Goal: Task Accomplishment & Management: Manage account settings

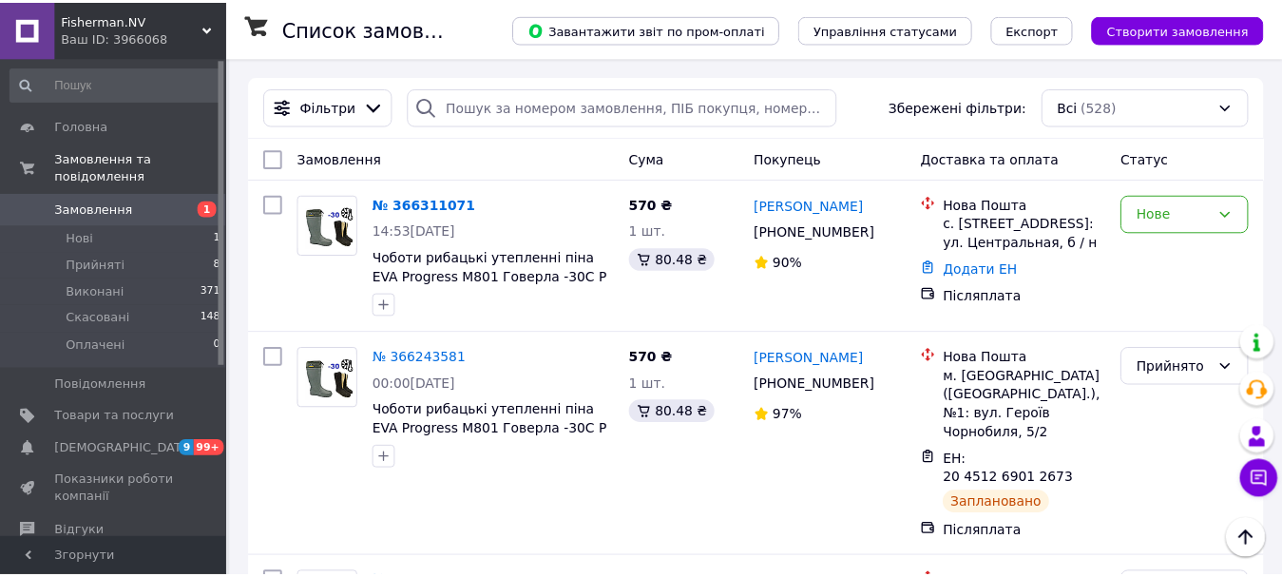
scroll to position [255, 0]
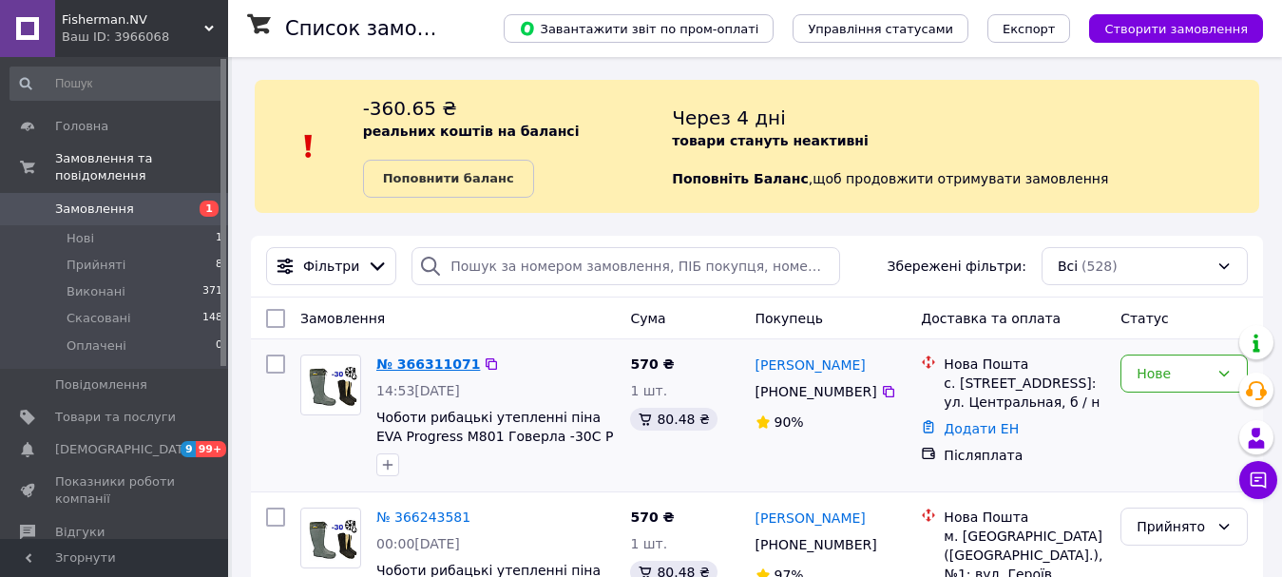
click at [407, 356] on link "№ 366311071" at bounding box center [428, 363] width 104 height 15
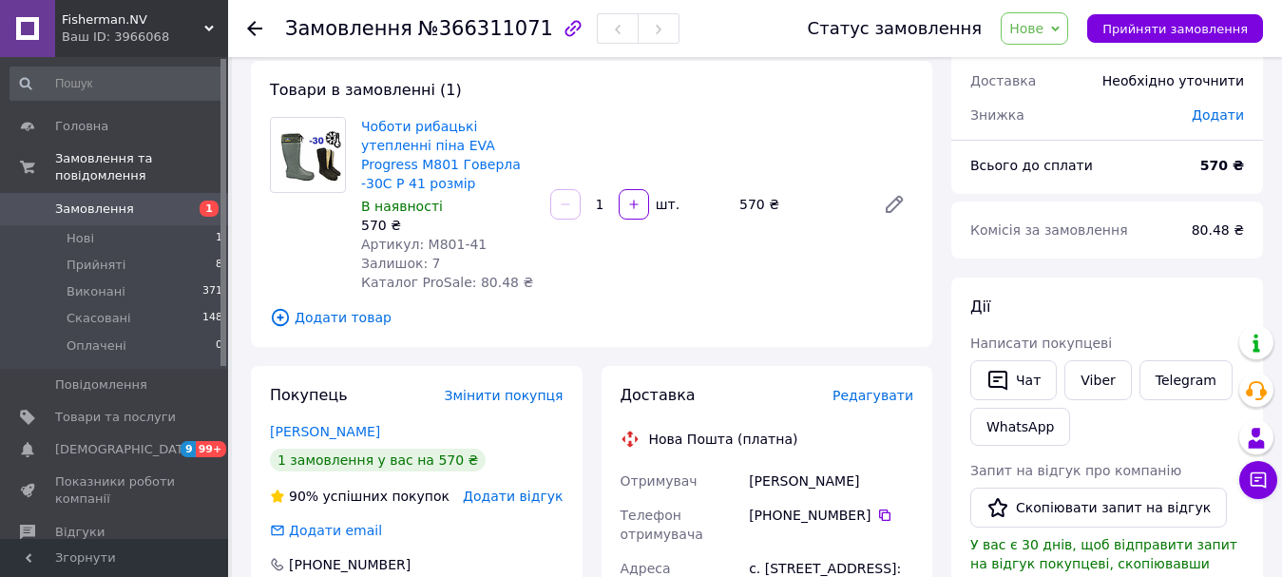
scroll to position [190, 0]
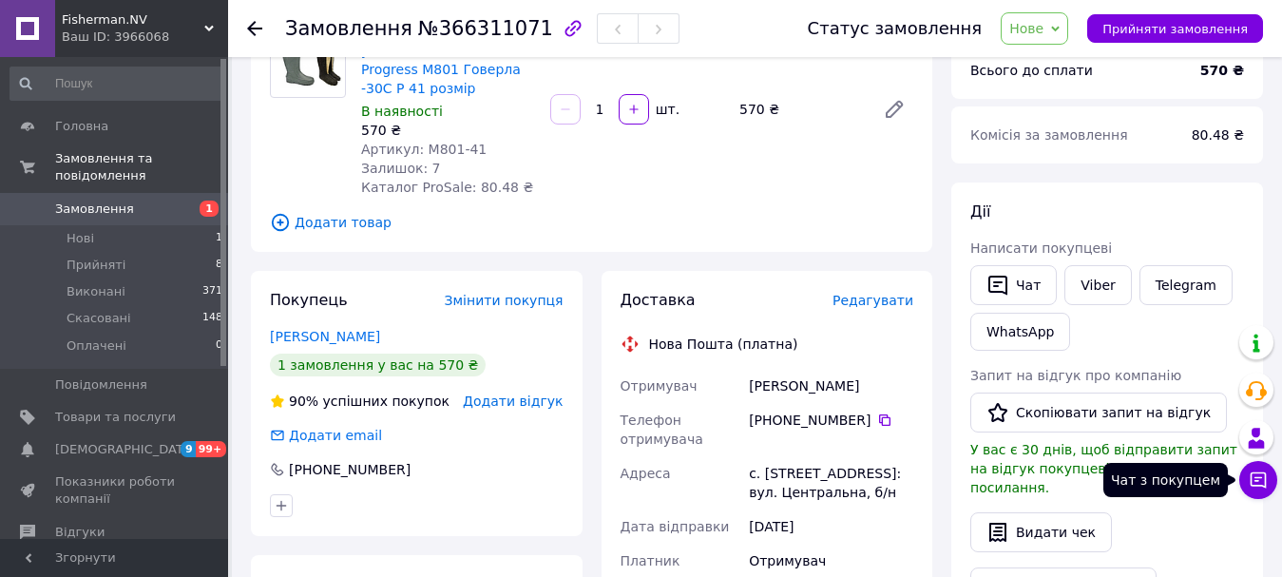
click at [1259, 479] on icon at bounding box center [1257, 479] width 19 height 19
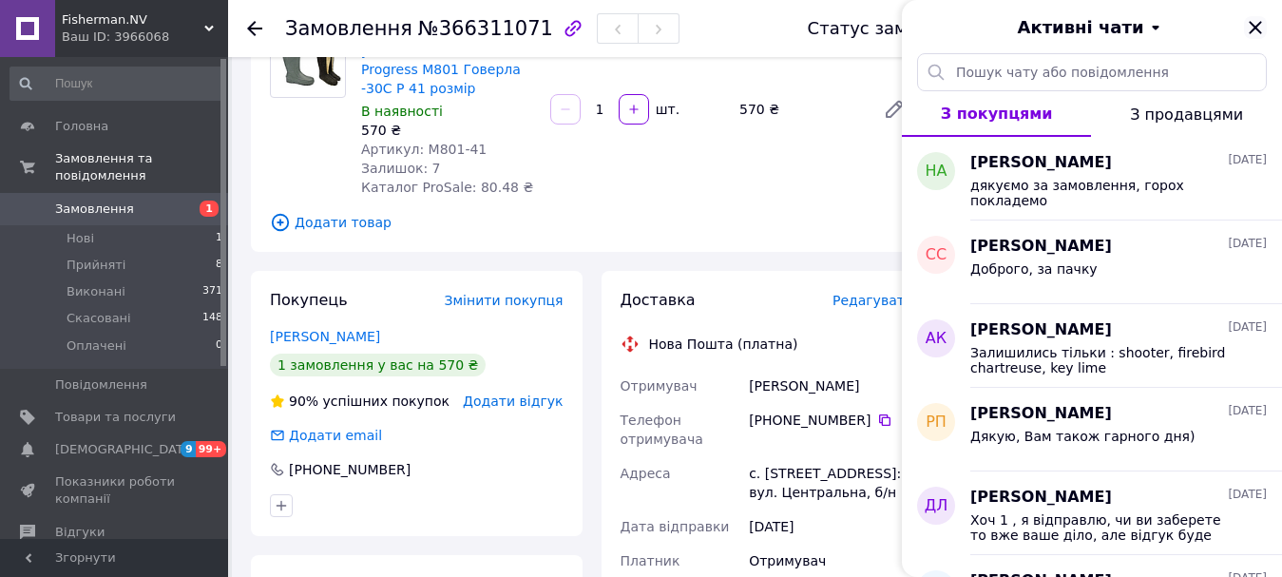
click at [1262, 36] on icon "Закрити" at bounding box center [1255, 27] width 23 height 23
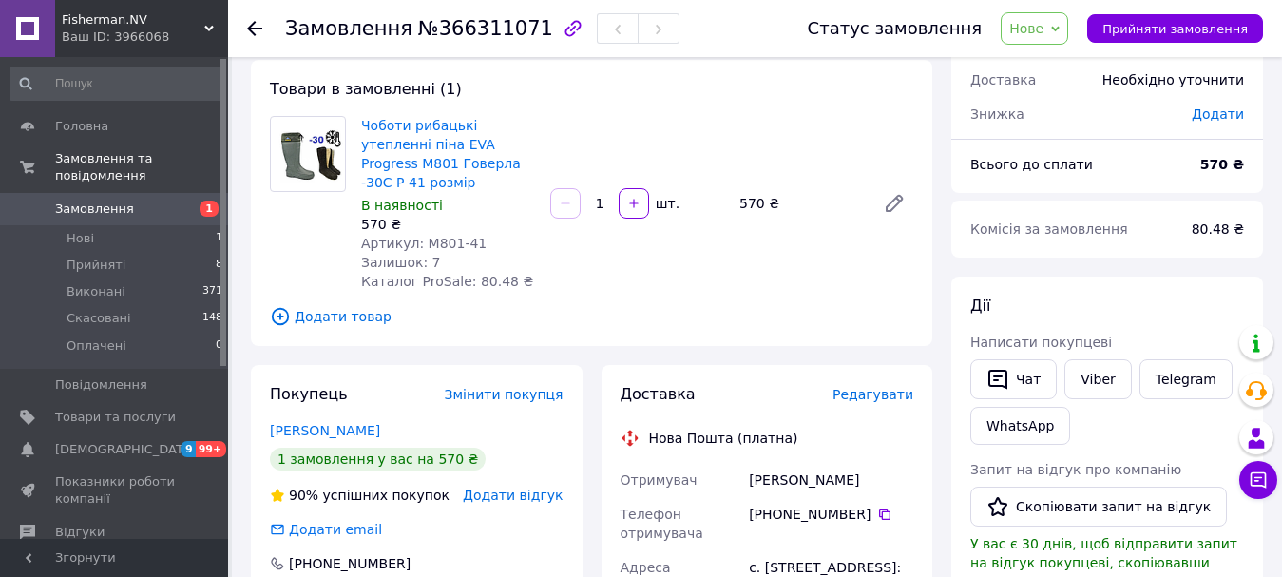
scroll to position [95, 0]
drag, startPoint x: 474, startPoint y: 228, endPoint x: 422, endPoint y: 228, distance: 52.3
click at [422, 235] on div "Артикул: М801-41" at bounding box center [448, 244] width 174 height 19
copy span "М801-41"
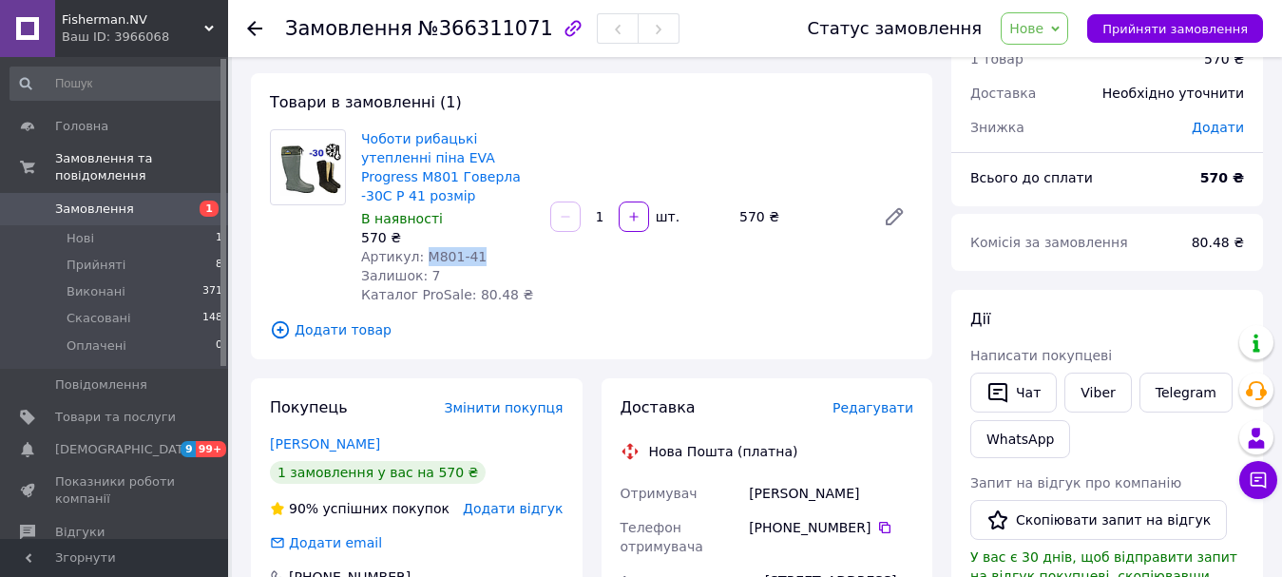
scroll to position [0, 0]
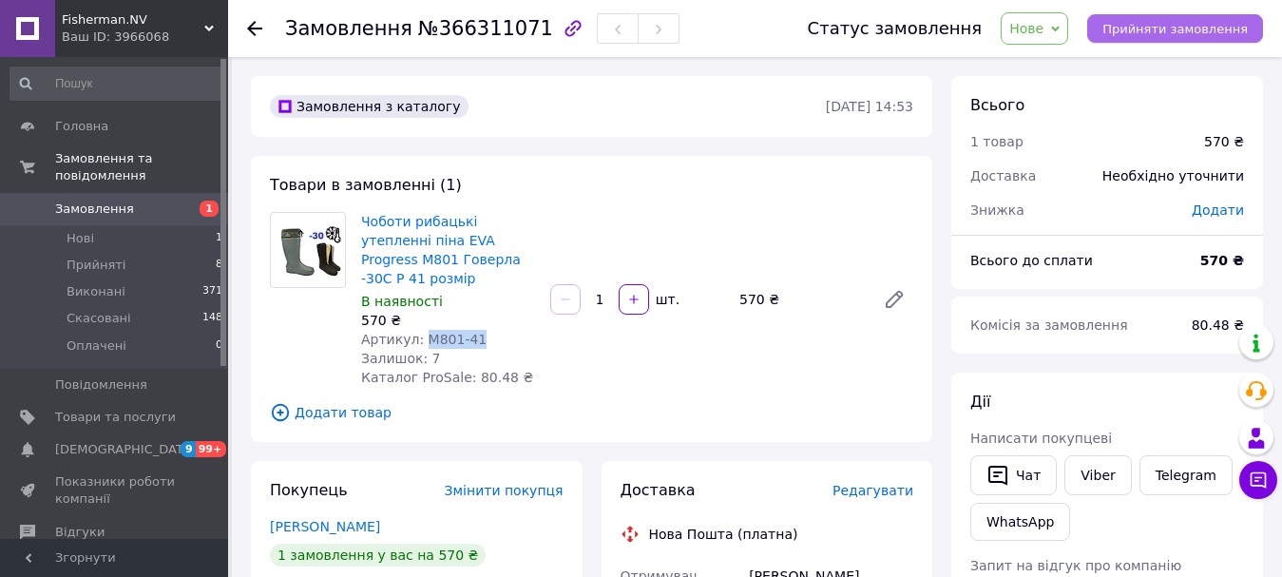
click at [1122, 33] on span "Прийняти замовлення" at bounding box center [1174, 29] width 145 height 14
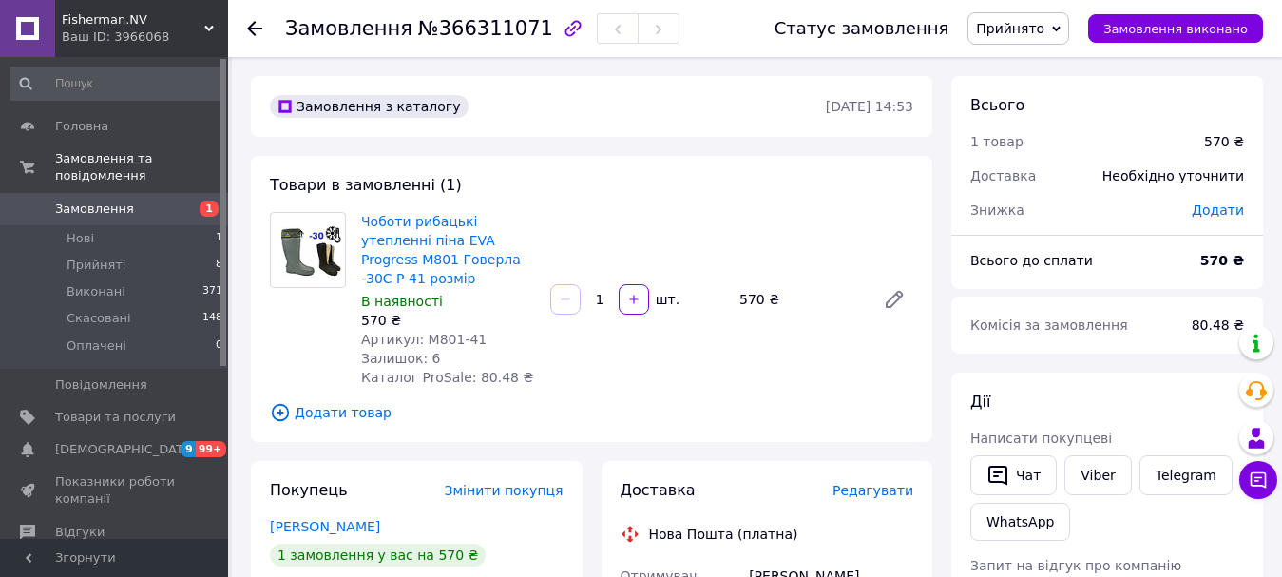
click at [253, 35] on icon at bounding box center [254, 28] width 15 height 15
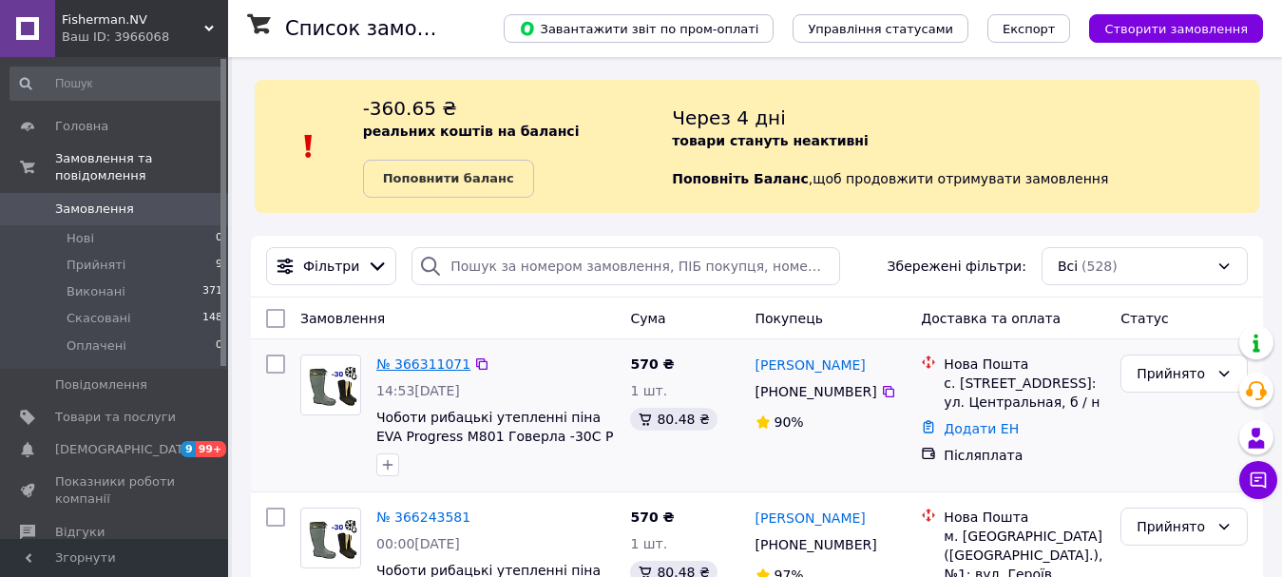
click at [433, 360] on link "№ 366311071" at bounding box center [423, 363] width 94 height 15
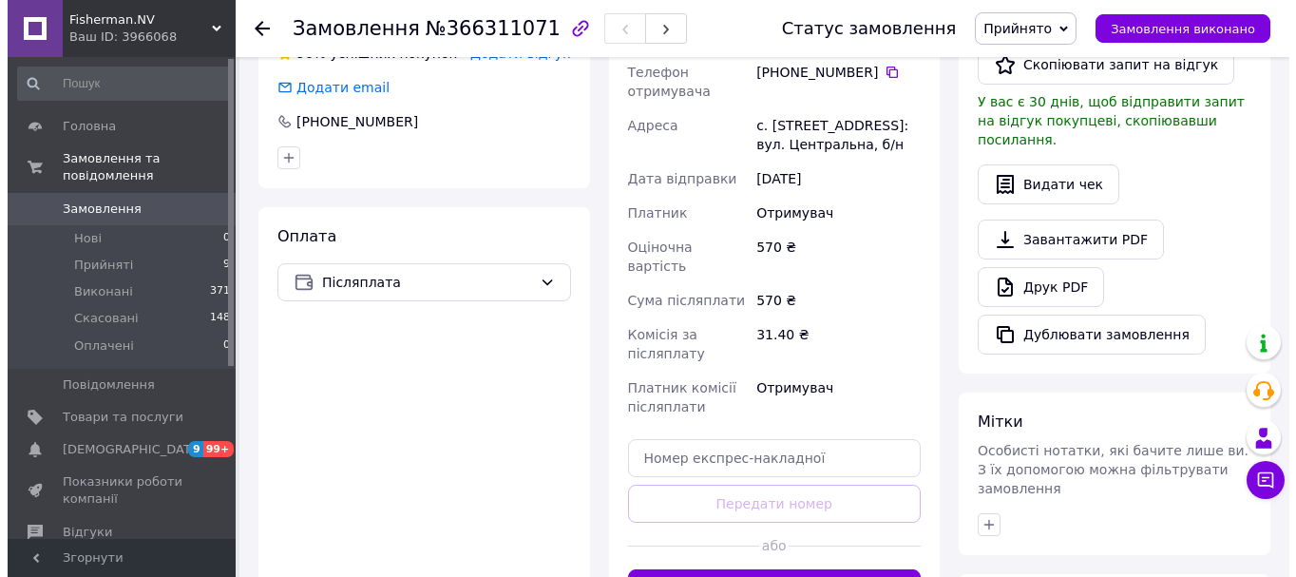
scroll to position [190, 0]
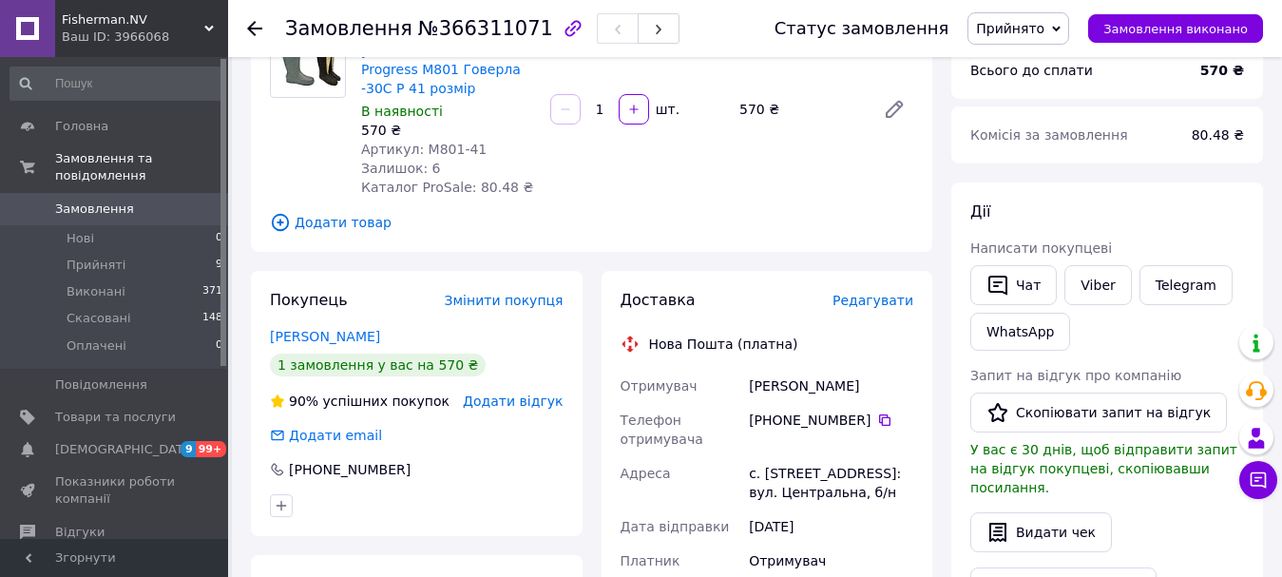
click at [849, 293] on span "Редагувати" at bounding box center [872, 300] width 81 height 15
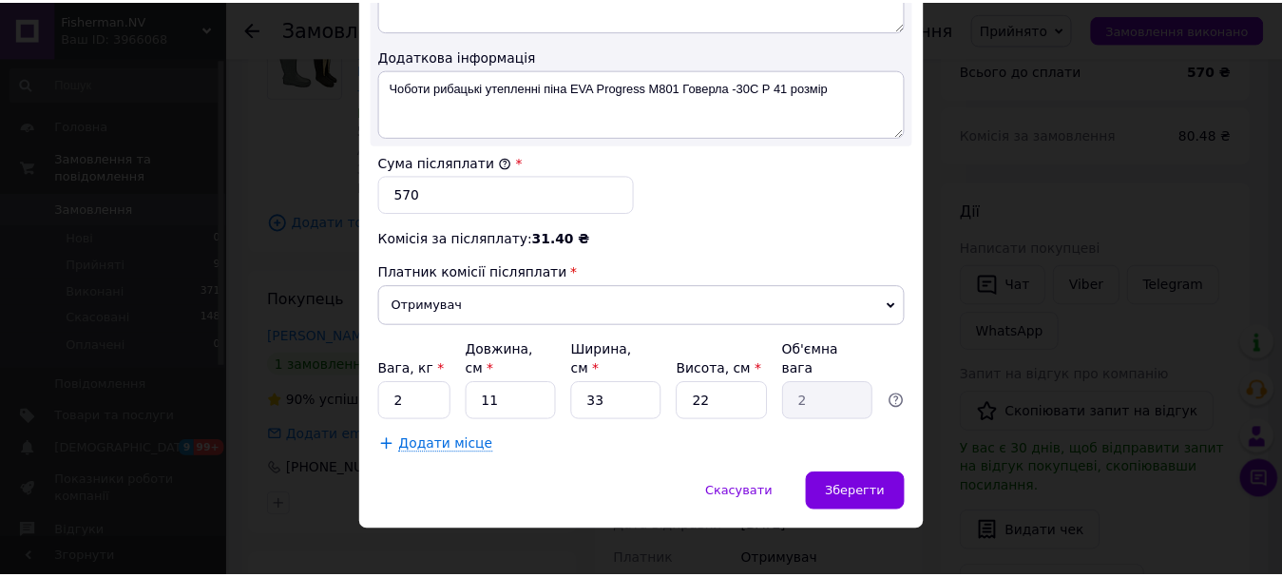
scroll to position [1086, 0]
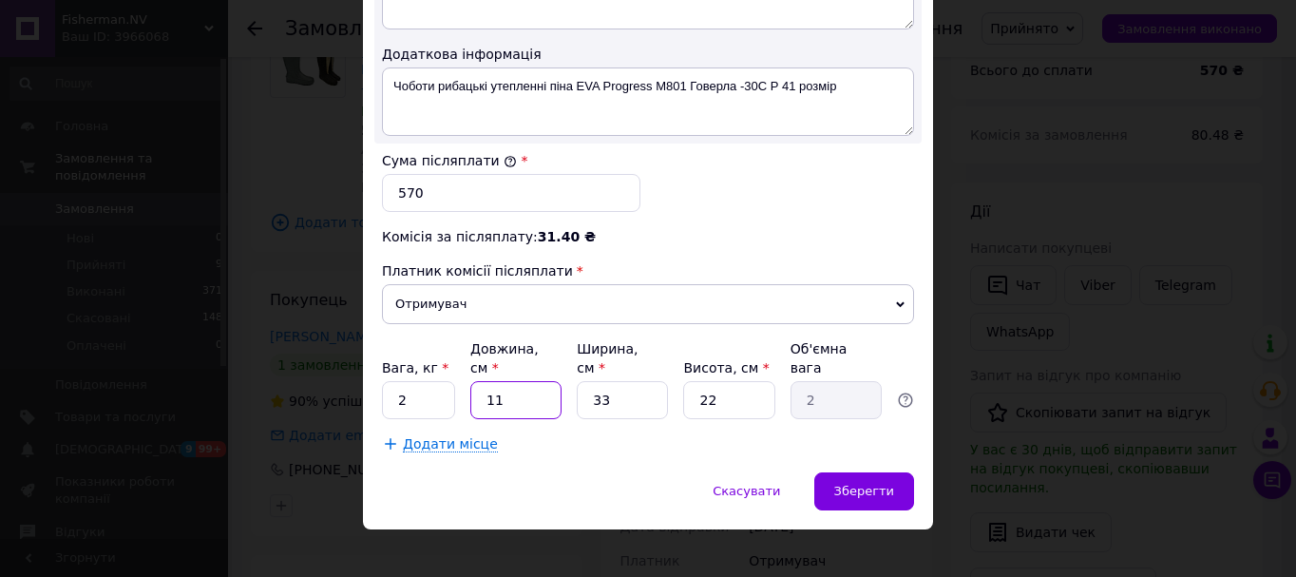
click at [495, 381] on input "11" at bounding box center [515, 400] width 91 height 38
type input "1"
type input "0.18"
type input "6"
type input "1.09"
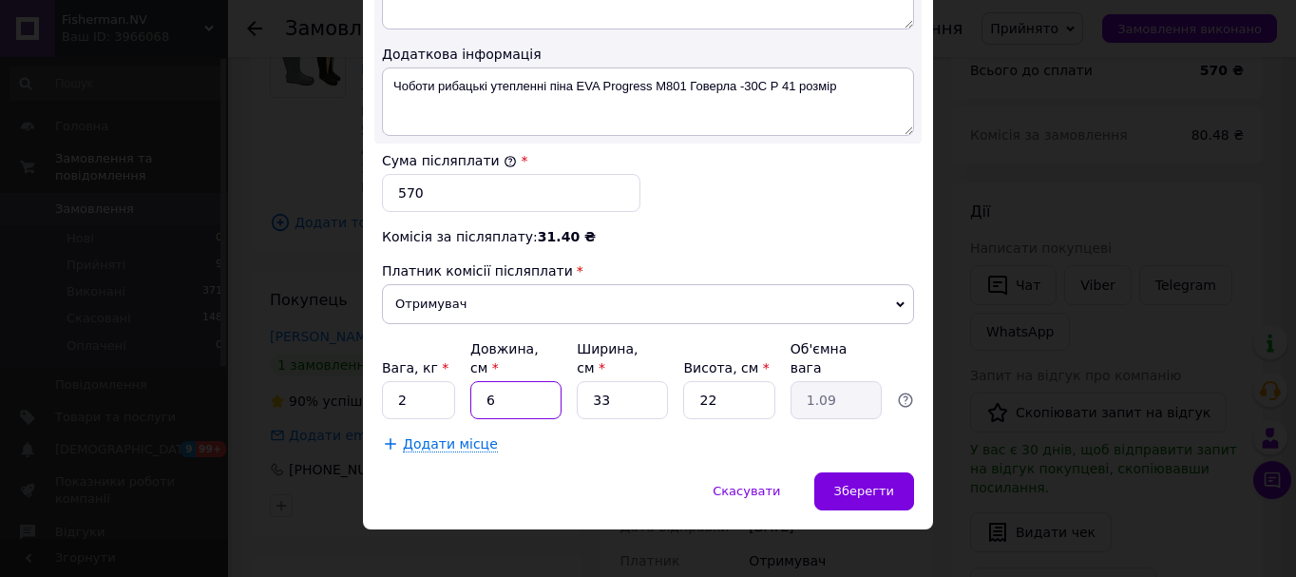
type input "63"
type input "11.43"
type input "63"
drag, startPoint x: 630, startPoint y: 388, endPoint x: 606, endPoint y: 390, distance: 23.8
click at [606, 390] on input "33" at bounding box center [622, 400] width 91 height 38
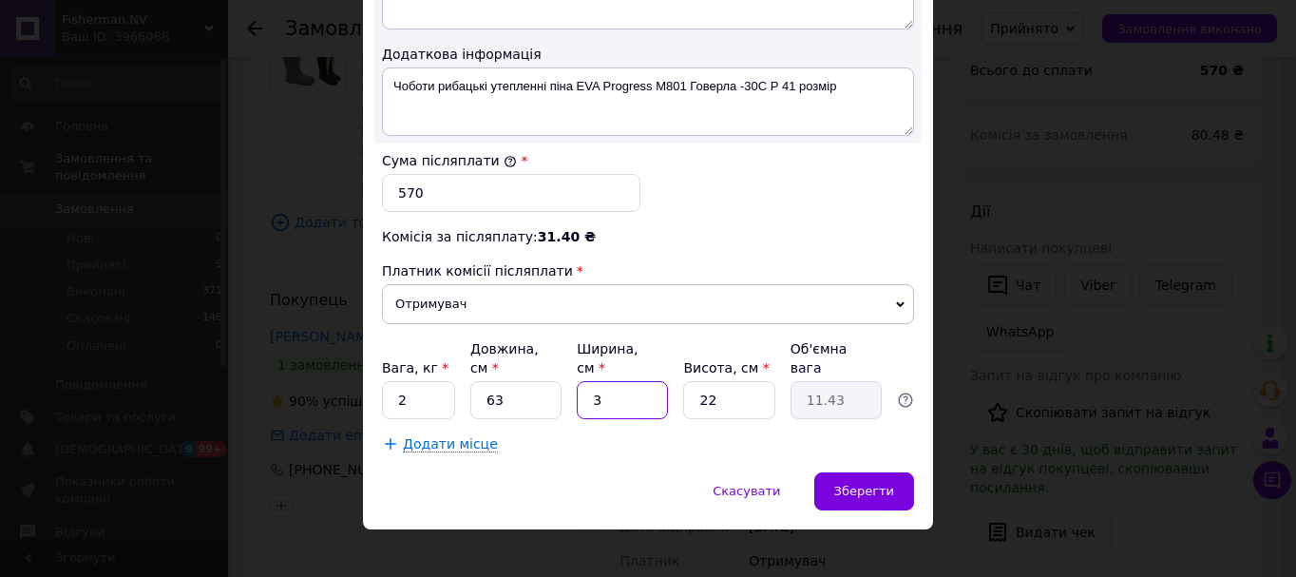
type input "3"
type input "1.04"
type input "30"
type input "10.4"
type input "30"
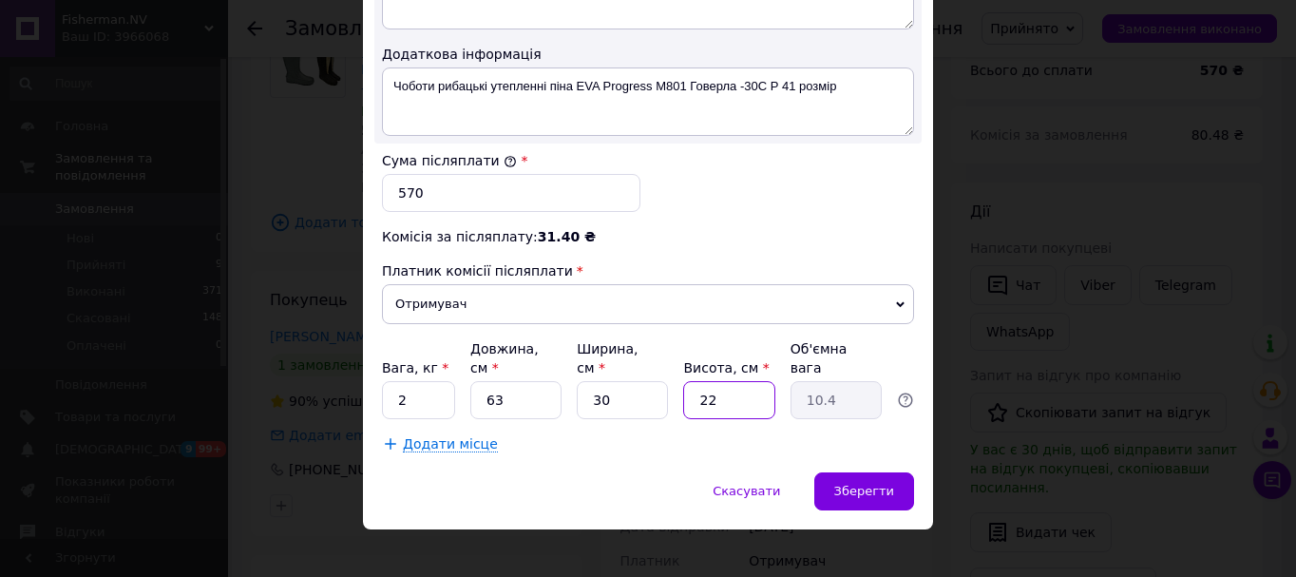
drag, startPoint x: 712, startPoint y: 383, endPoint x: 693, endPoint y: 387, distance: 19.4
click at [693, 387] on input "22" at bounding box center [728, 400] width 91 height 38
type input "3"
type input "1.42"
type input "2"
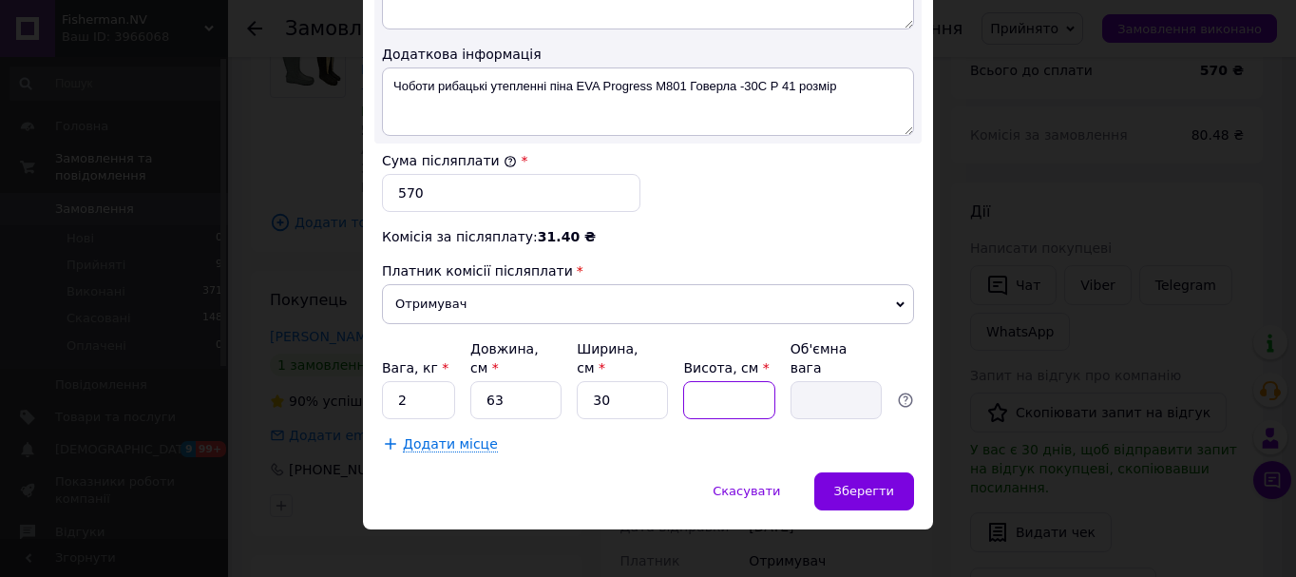
type input "0.95"
type input "20"
type input "9.45"
type input "20"
click at [867, 484] on span "Зберегти" at bounding box center [864, 491] width 60 height 14
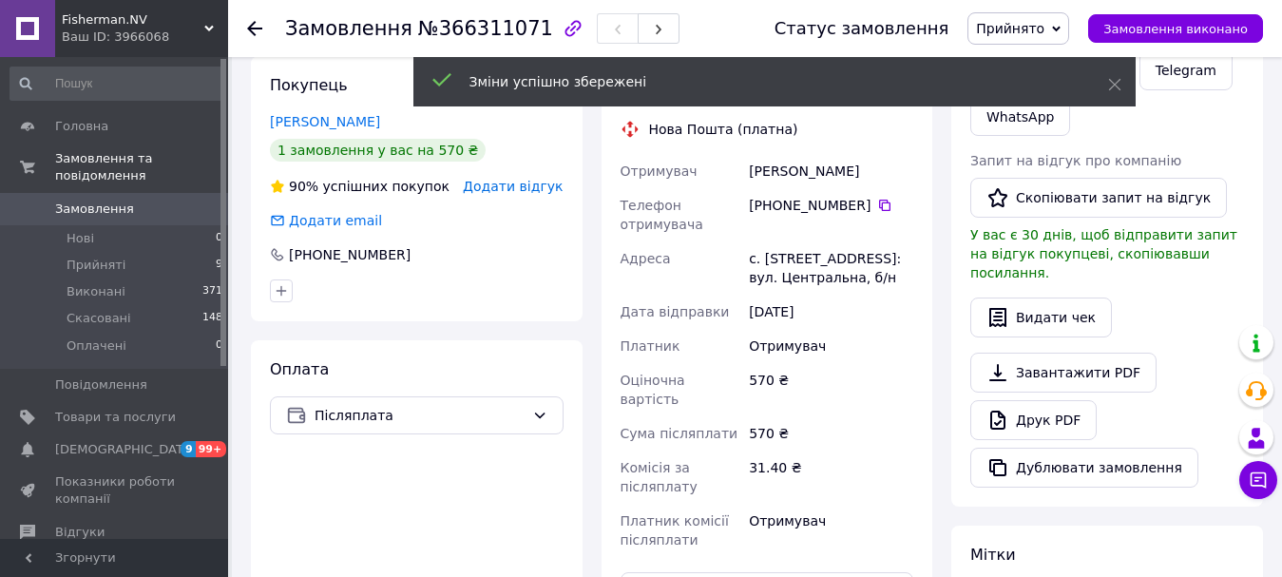
scroll to position [570, 0]
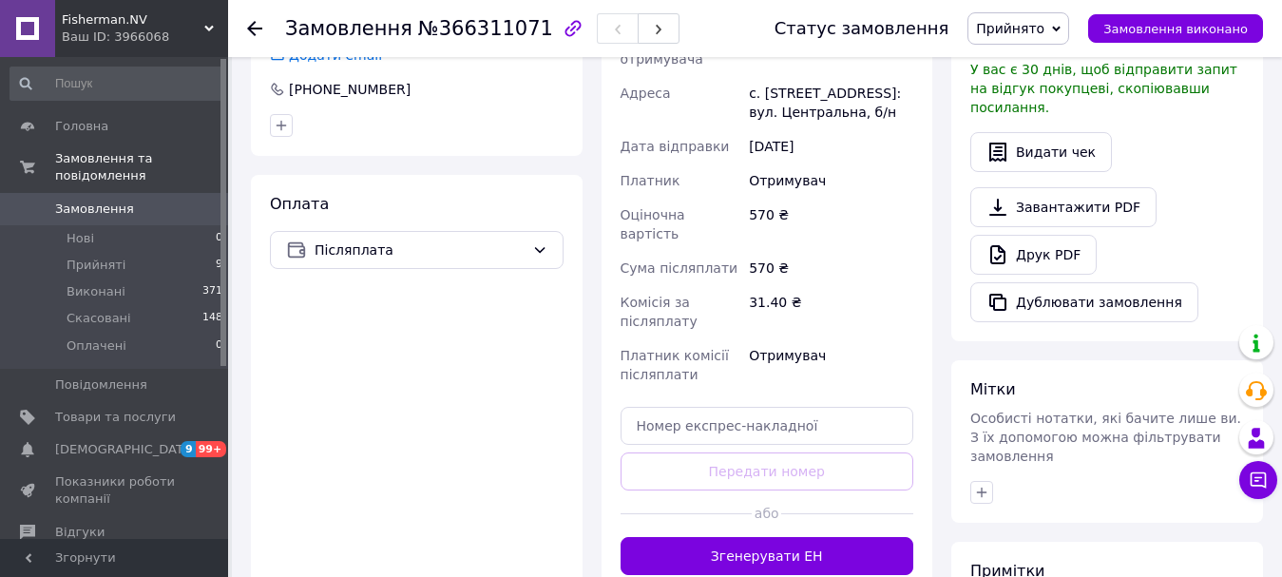
click at [815, 537] on button "Згенерувати ЕН" at bounding box center [767, 556] width 294 height 38
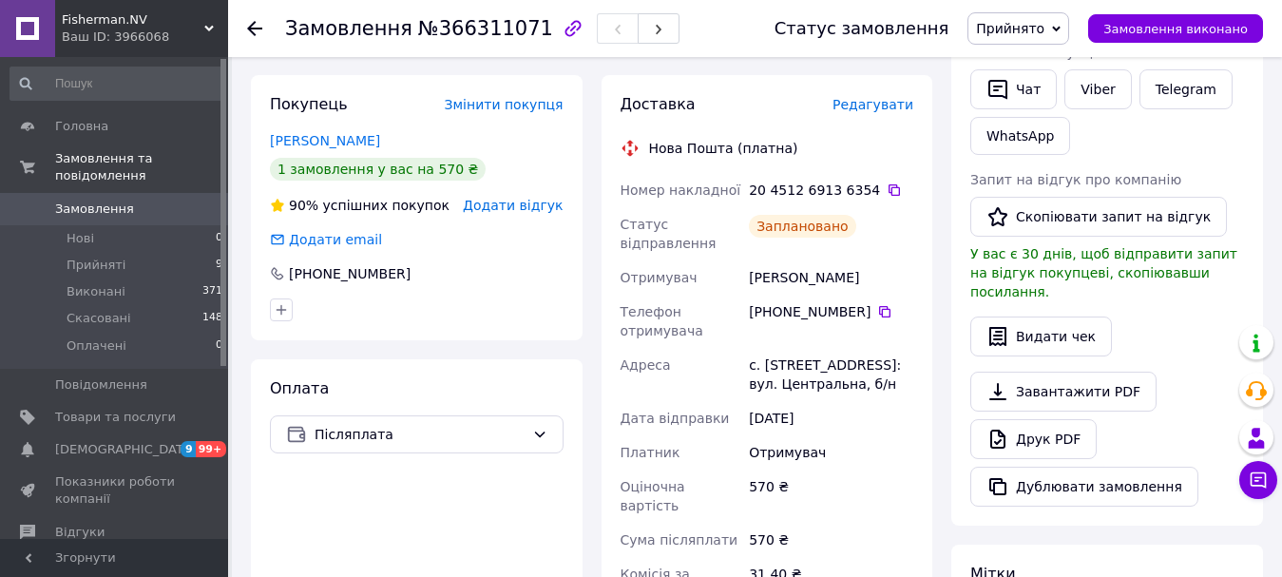
scroll to position [380, 0]
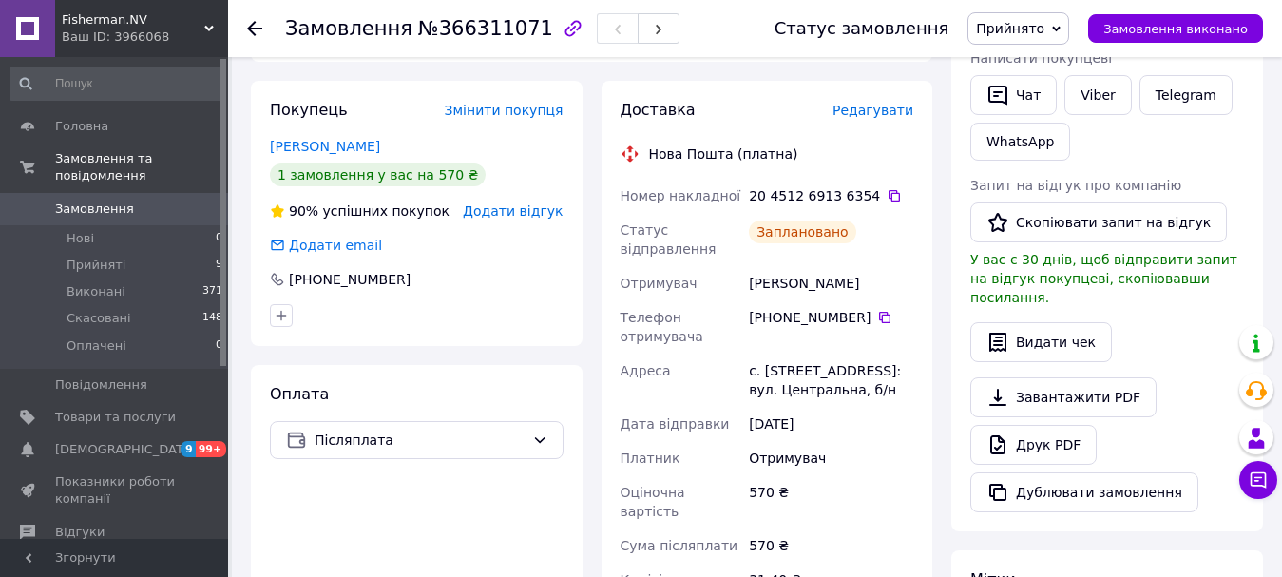
click at [241, 30] on div "Замовлення №366311071 Статус замовлення Прийнято Виконано Скасовано Оплачено За…" at bounding box center [755, 28] width 1054 height 57
click at [247, 29] on icon at bounding box center [254, 28] width 15 height 15
